Goal: Information Seeking & Learning: Learn about a topic

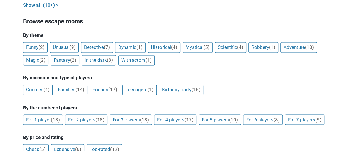
scroll to position [418, 0]
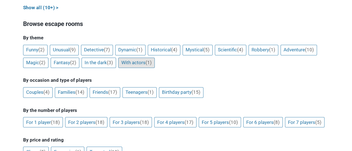
click at [124, 57] on link "With actors (1)" at bounding box center [136, 62] width 37 height 11
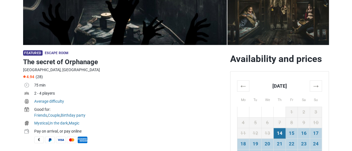
scroll to position [167, 0]
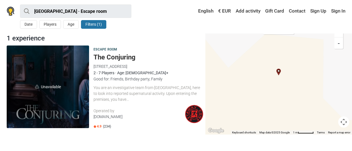
click at [117, 56] on h5 "The Conjuring" at bounding box center [149, 57] width 110 height 8
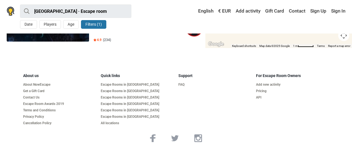
scroll to position [3, 0]
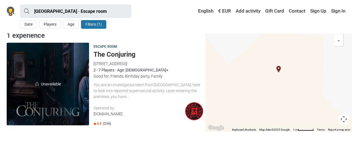
click at [195, 112] on img at bounding box center [194, 111] width 18 height 18
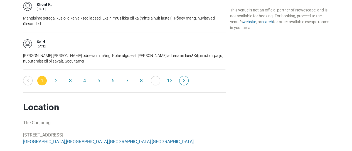
scroll to position [975, 0]
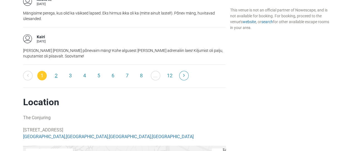
click at [56, 71] on link "2" at bounding box center [56, 75] width 9 height 9
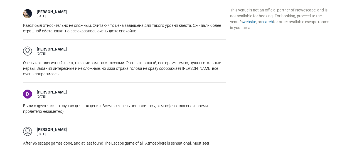
scroll to position [752, 0]
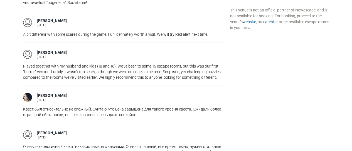
click at [267, 79] on div "Availability and prices This venue is not an official partner of Nowescape, and…" at bounding box center [280, 22] width 104 height 1194
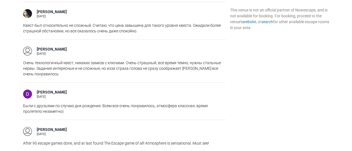
scroll to position [947, 0]
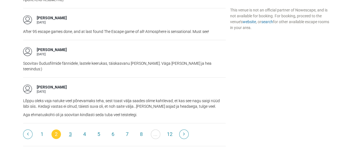
click at [69, 129] on link "3" at bounding box center [70, 133] width 9 height 9
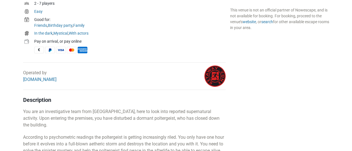
scroll to position [167, 0]
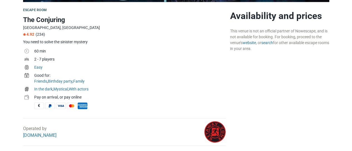
click at [59, 23] on h1 "The Conjuring" at bounding box center [124, 20] width 203 height 10
copy div "The Conjuring"
